Goal: Find specific page/section: Find specific page/section

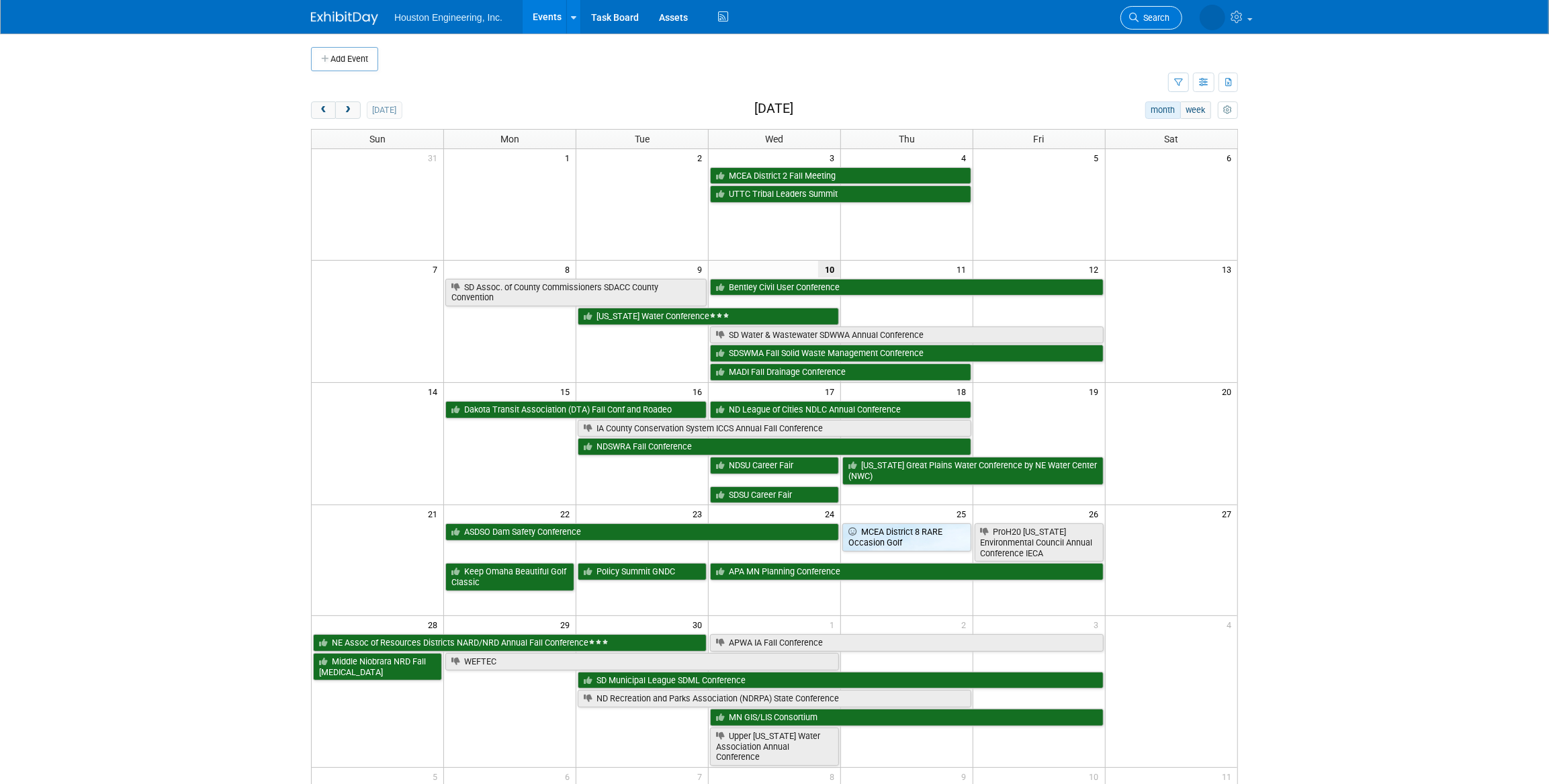
click at [1162, 20] on span "Search" at bounding box center [1154, 18] width 31 height 10
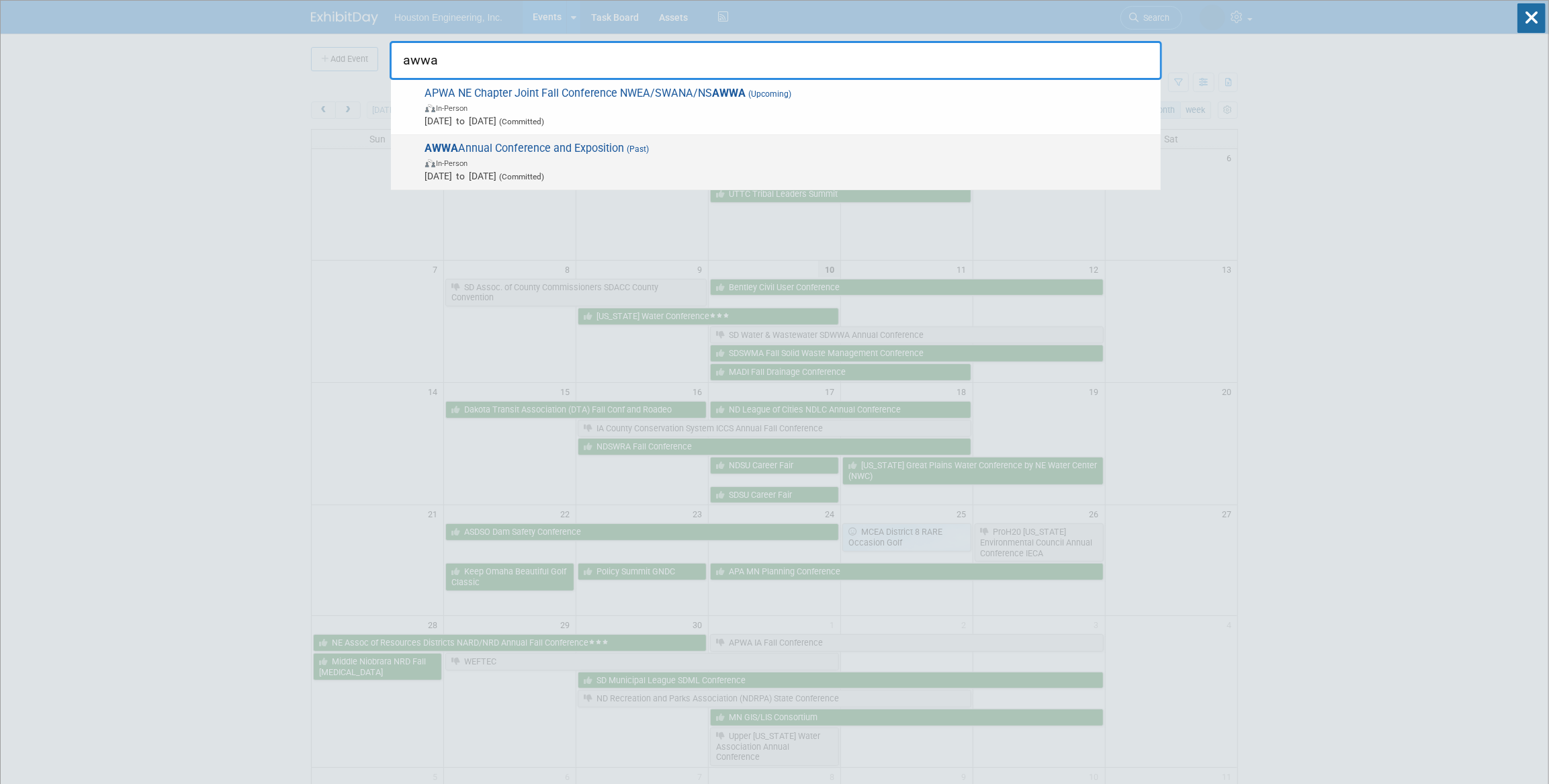
type input "awwa"
click at [690, 165] on span "In-Person" at bounding box center [789, 163] width 729 height 13
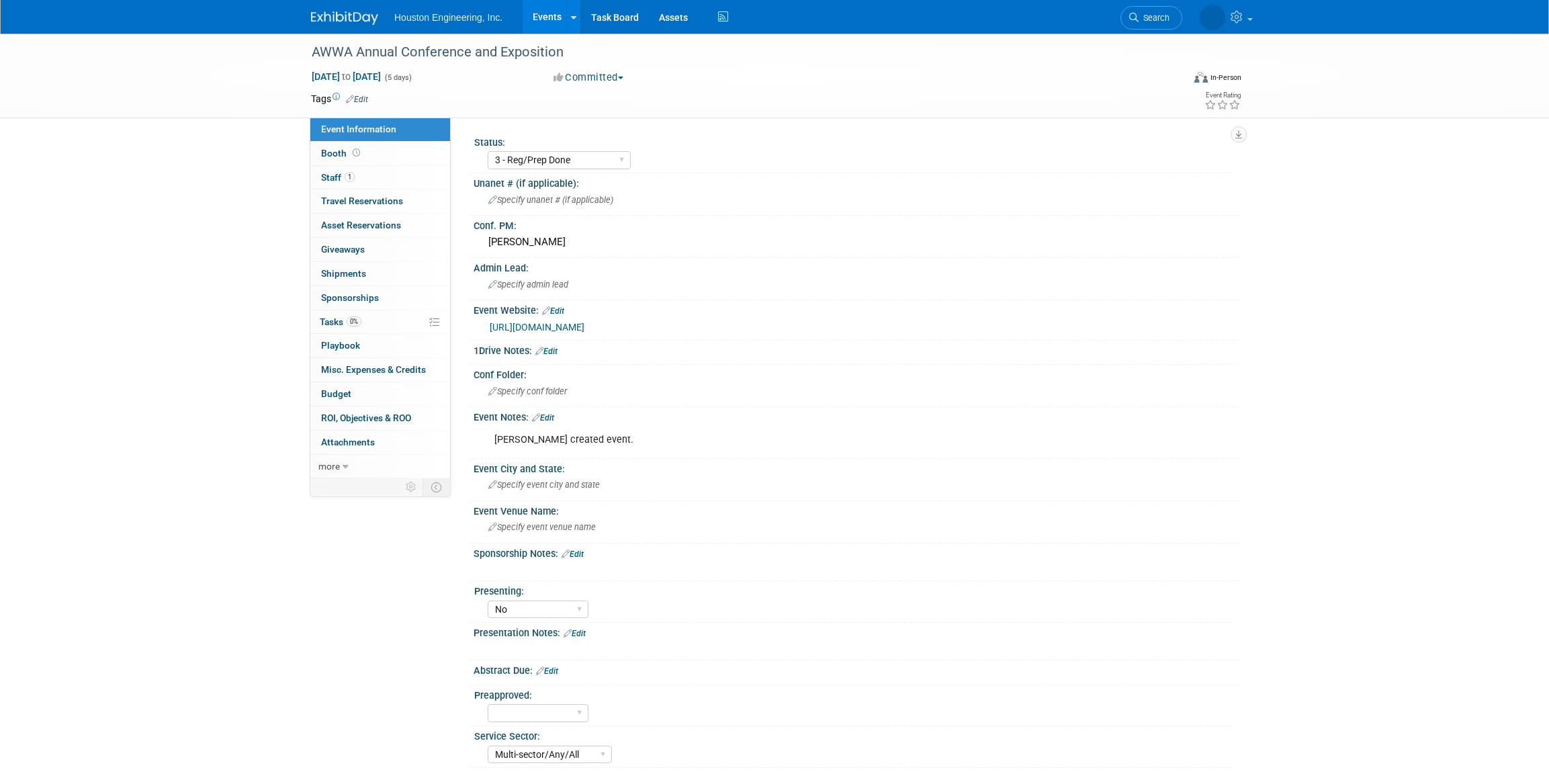
select select "3 - Reg/Prep Done"
select select "No"
select select "Multi-sector/Any/All"
click at [556, 20] on link "Events" at bounding box center [547, 17] width 49 height 34
